Goal: Book appointment/travel/reservation

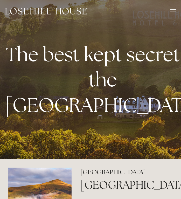
click at [171, 8] on div "Rooms Rooms Your Stay Book a stay Offers Spa About" at bounding box center [90, 11] width 171 height 22
click at [173, 15] on div "Rooms Rooms Your Stay Book a stay Offers Spa About" at bounding box center [90, 11] width 171 height 22
click at [174, 12] on div at bounding box center [173, 12] width 6 height 6
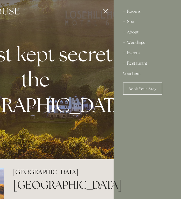
click at [133, 21] on div "Spa" at bounding box center [147, 22] width 49 height 10
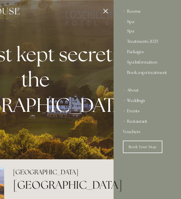
click at [130, 31] on link "Spa" at bounding box center [147, 32] width 41 height 6
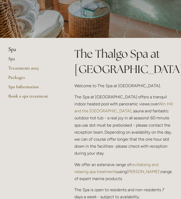
scroll to position [69, 0]
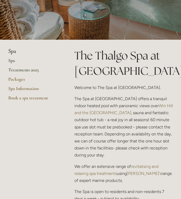
click at [20, 68] on link "Treatments 2025" at bounding box center [33, 71] width 50 height 9
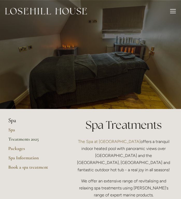
click at [172, 11] on div at bounding box center [173, 11] width 6 height 1
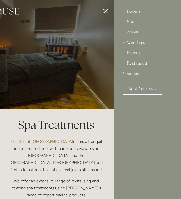
click at [132, 22] on div "Spa" at bounding box center [147, 22] width 49 height 10
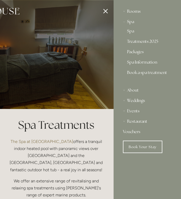
click at [133, 12] on div "Rooms" at bounding box center [147, 11] width 49 height 10
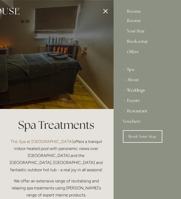
click at [134, 43] on link "Book a stay" at bounding box center [147, 42] width 41 height 6
